Goal: Find specific page/section: Find specific page/section

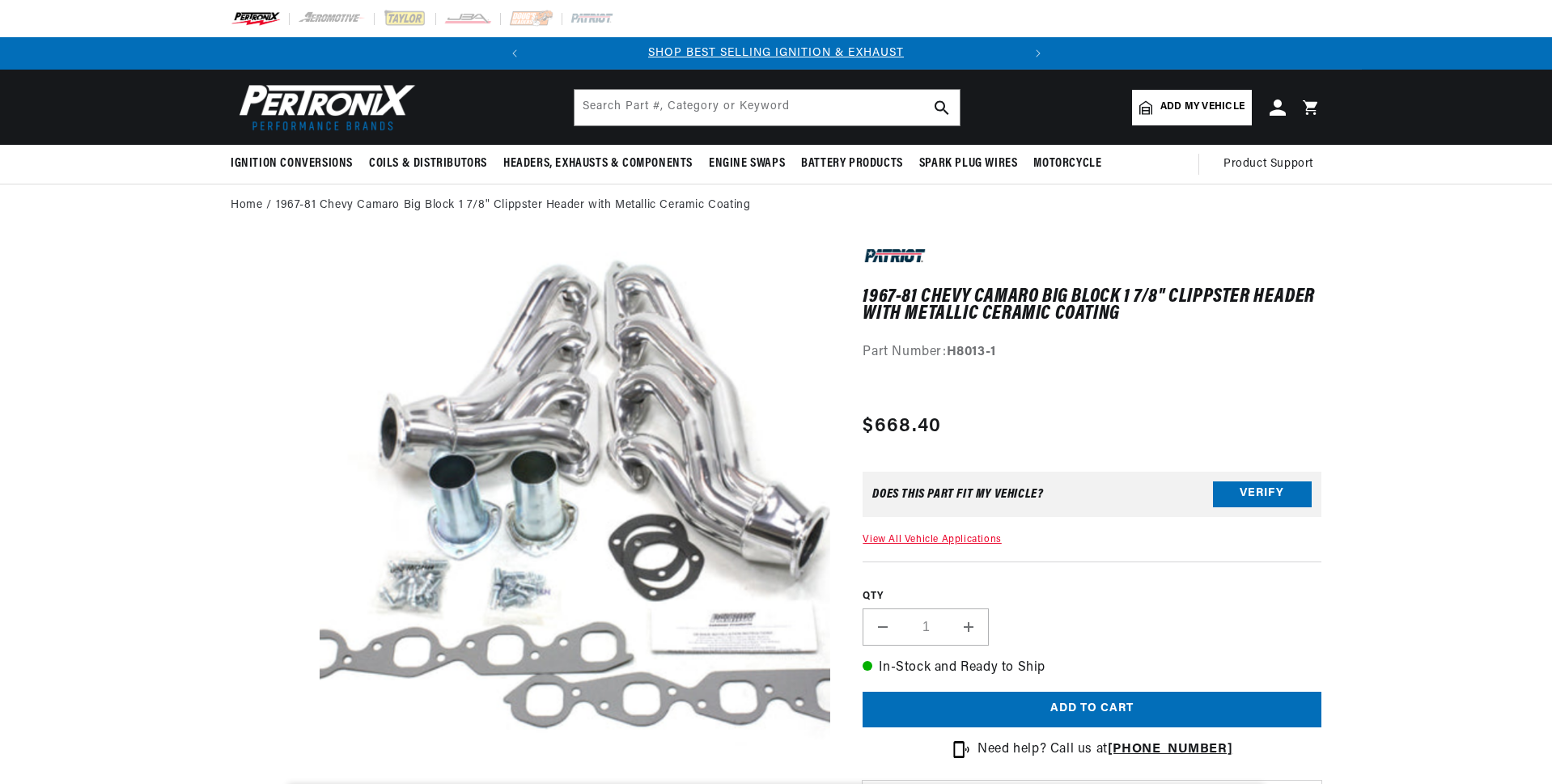
scroll to position [403, 0]
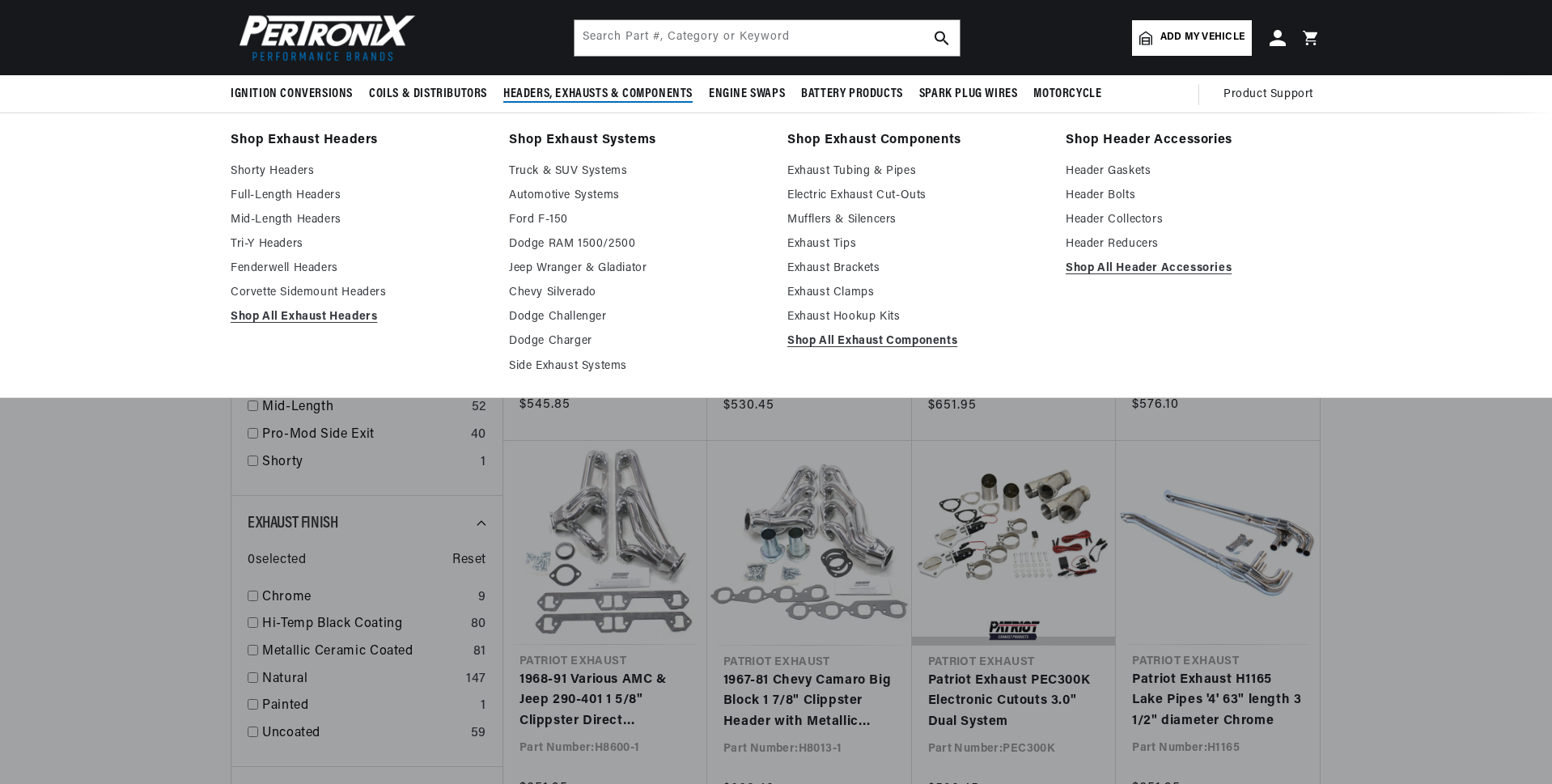
scroll to position [162, 0]
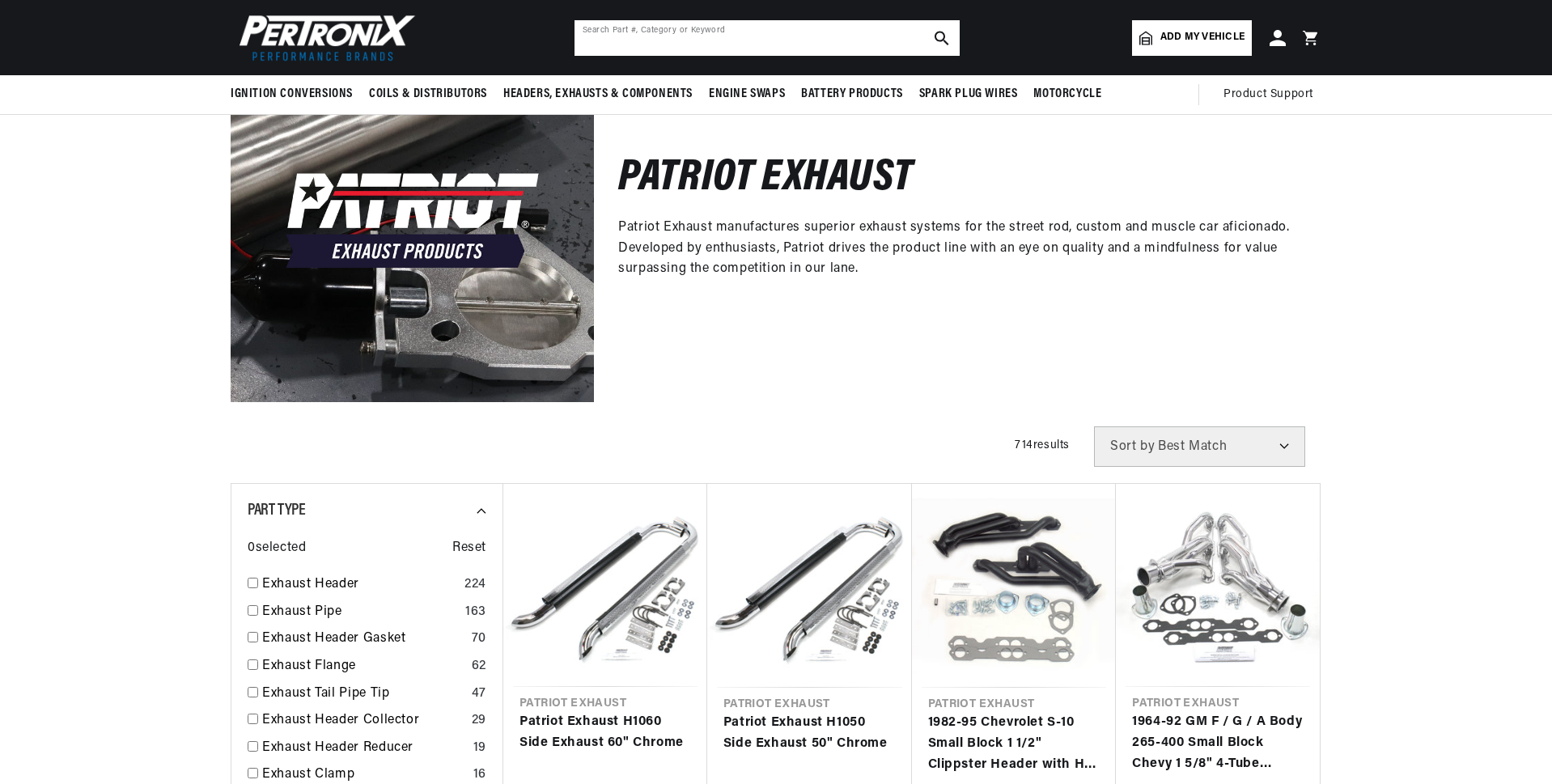
click at [617, 38] on input "text" at bounding box center [767, 38] width 386 height 36
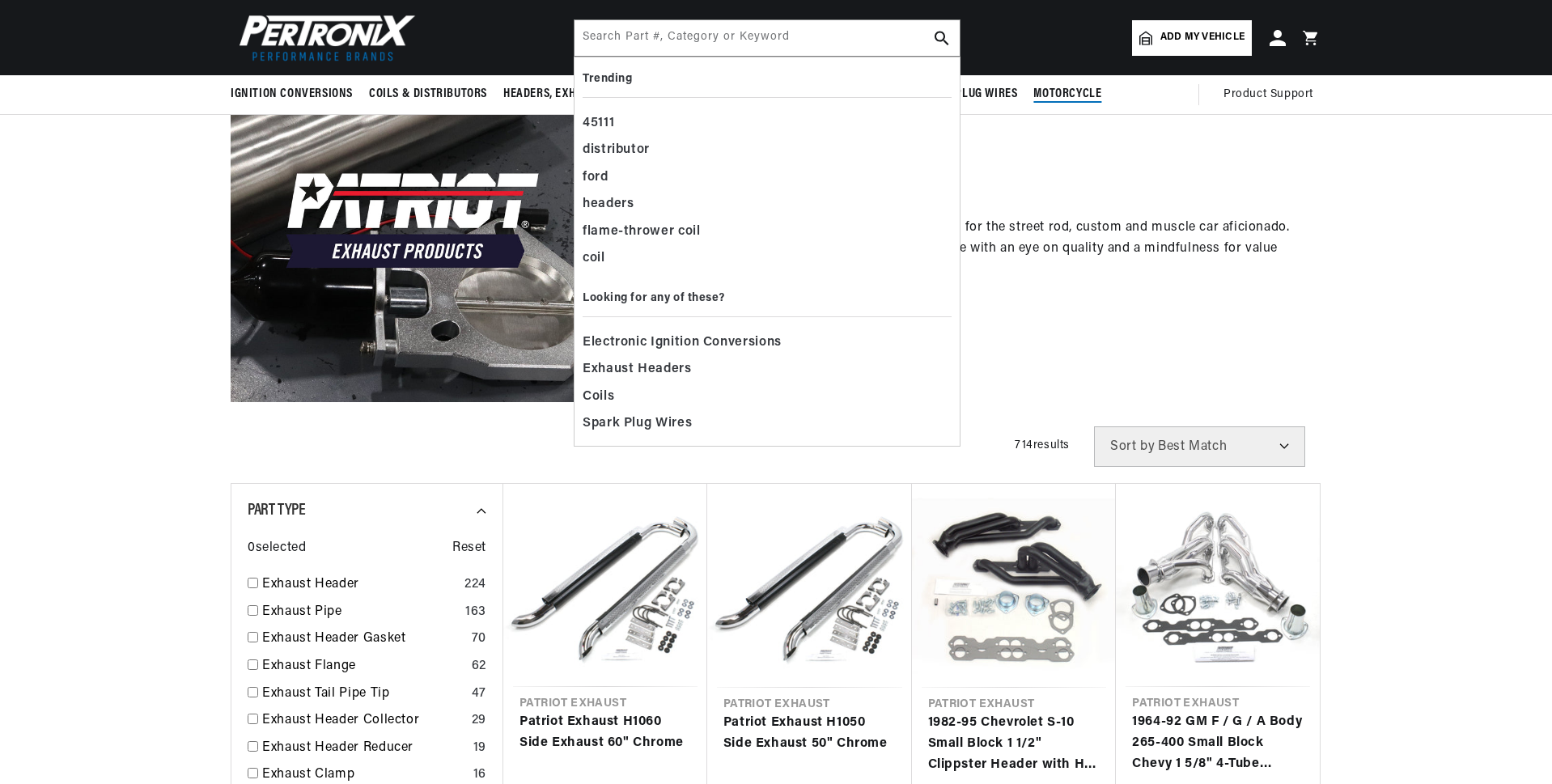
click at [1064, 93] on span "Motorcycle" at bounding box center [1067, 94] width 68 height 17
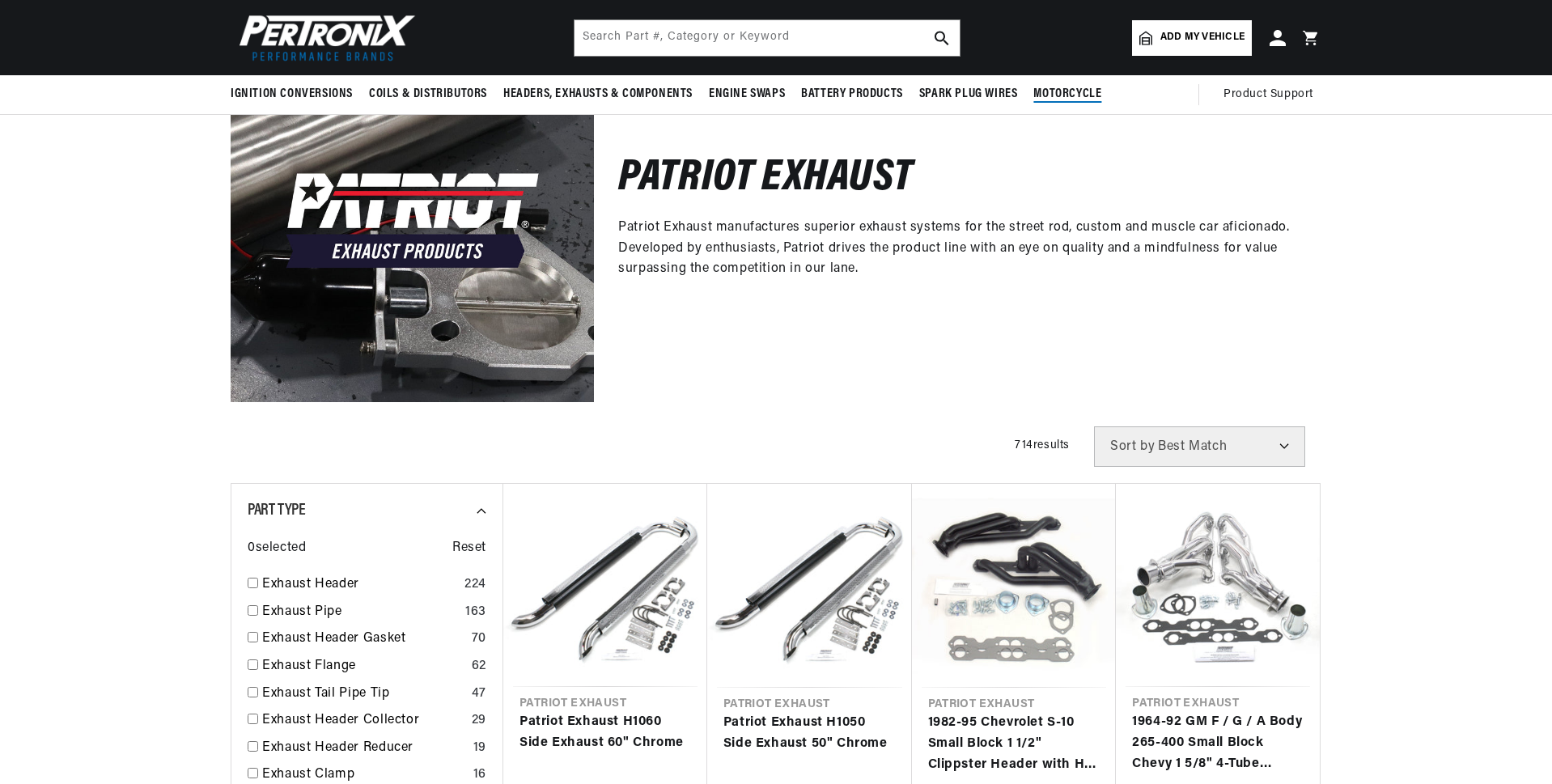
scroll to position [0, 490]
click at [1080, 97] on span "Motorcycle" at bounding box center [1067, 94] width 68 height 17
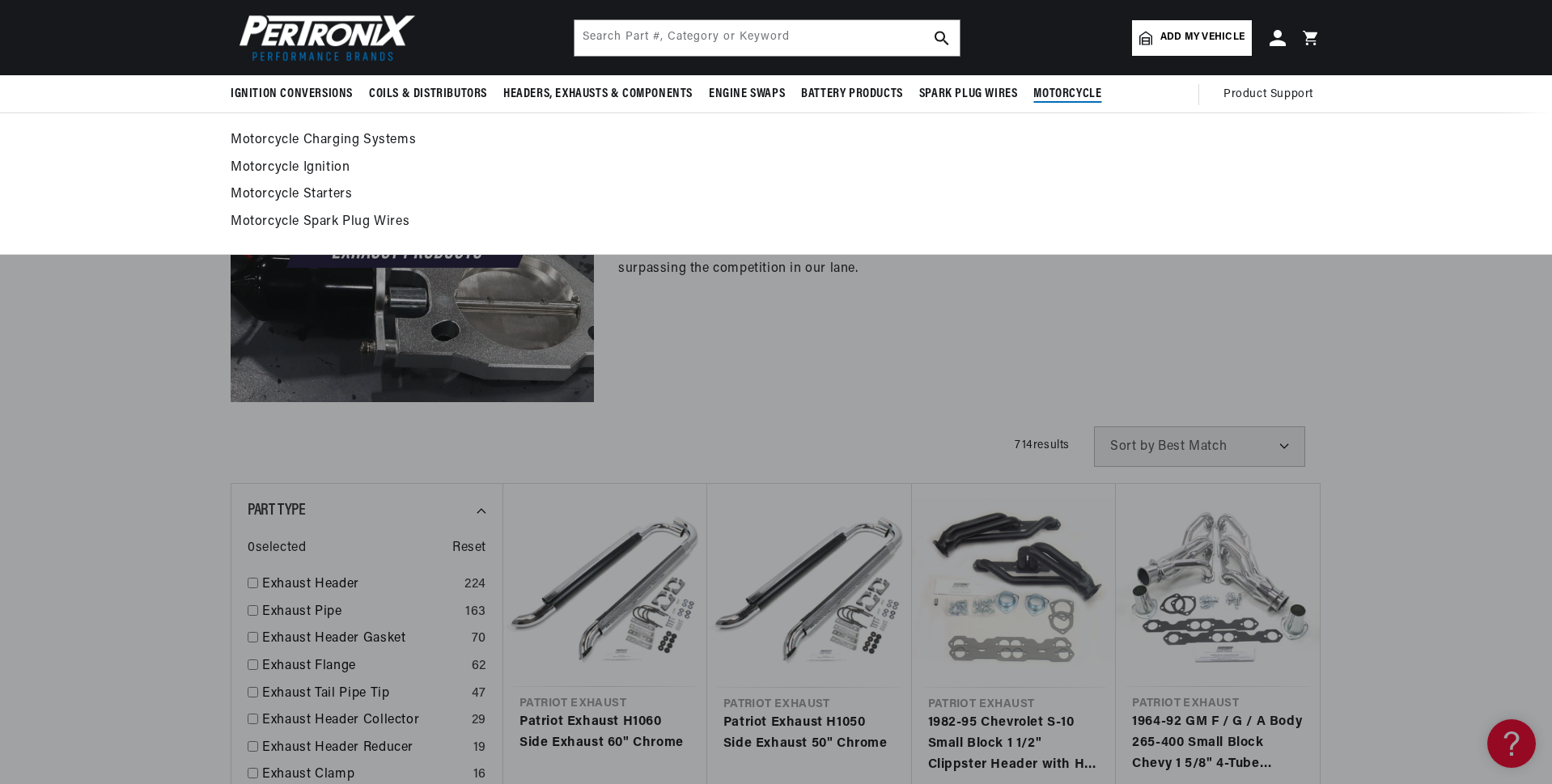
scroll to position [0, 0]
click at [296, 169] on link "Motorcycle Ignition" at bounding box center [776, 168] width 1091 height 23
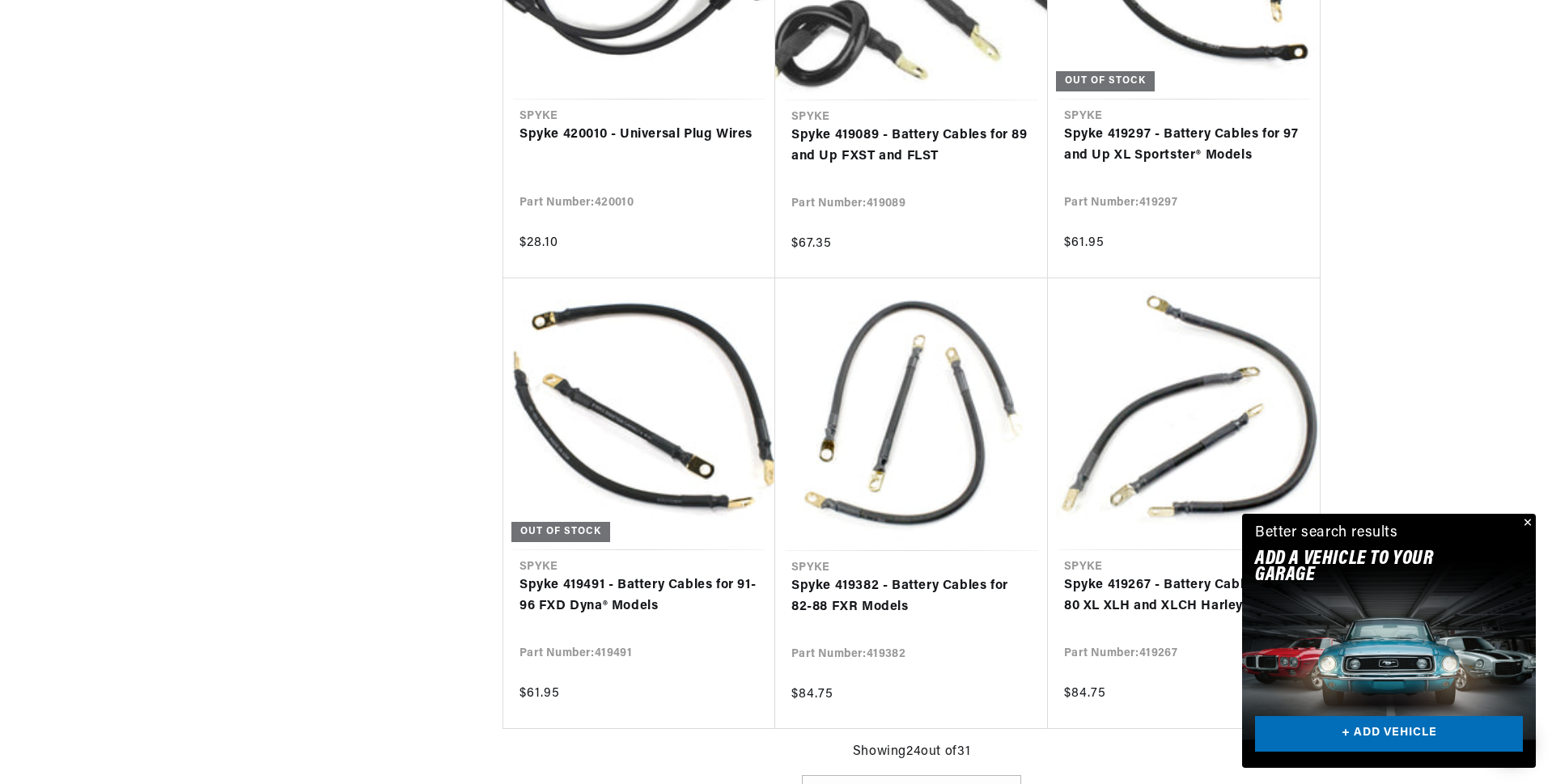
scroll to position [0, 407]
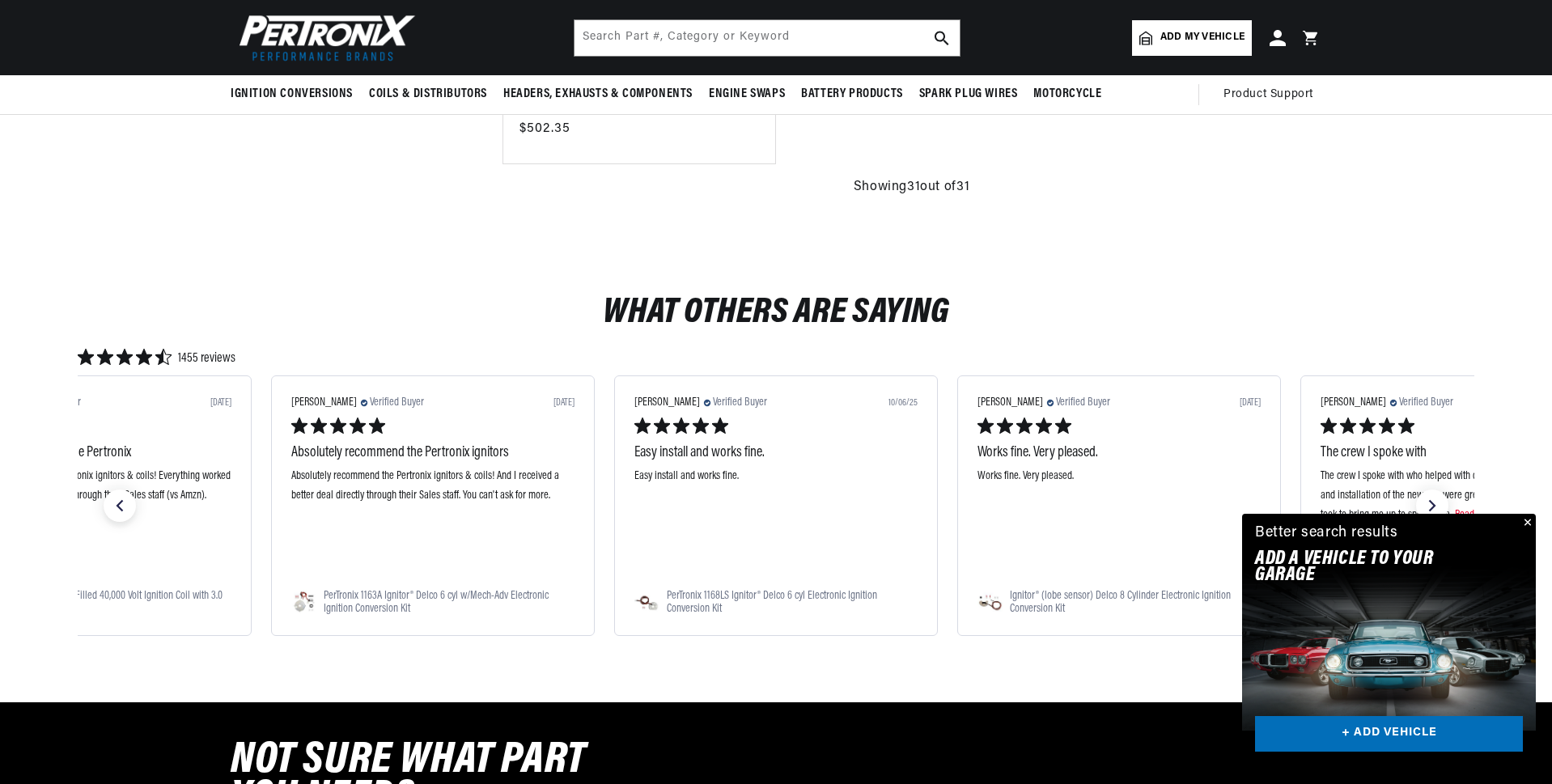
scroll to position [0, 490]
